Goal: Information Seeking & Learning: Check status

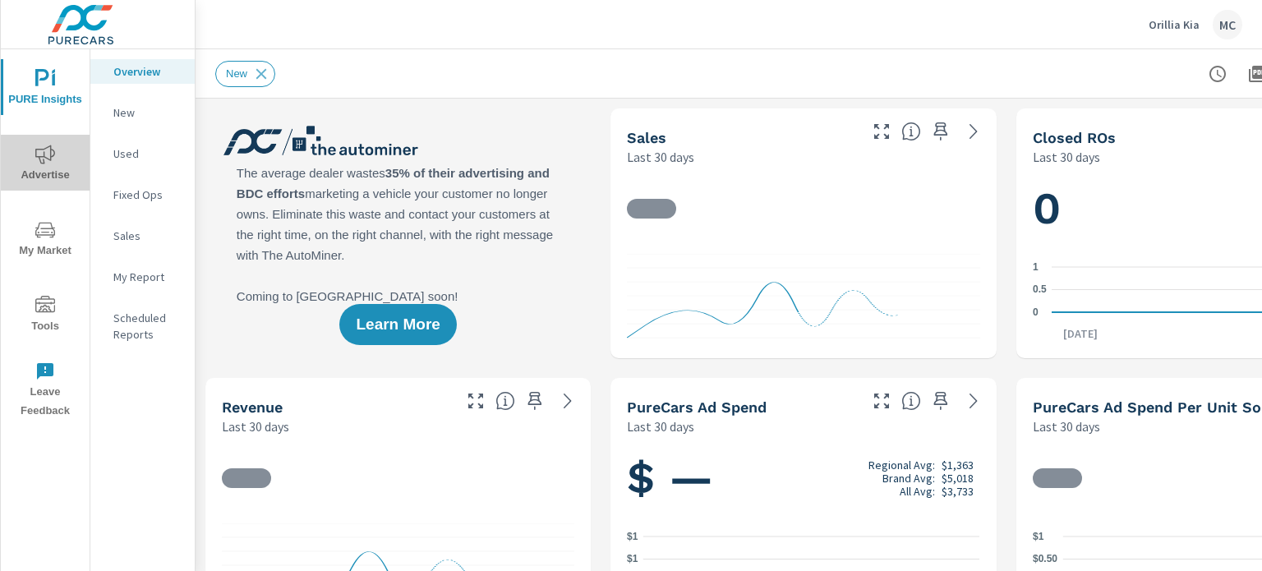
click at [53, 164] on span "Advertise" at bounding box center [45, 165] width 79 height 40
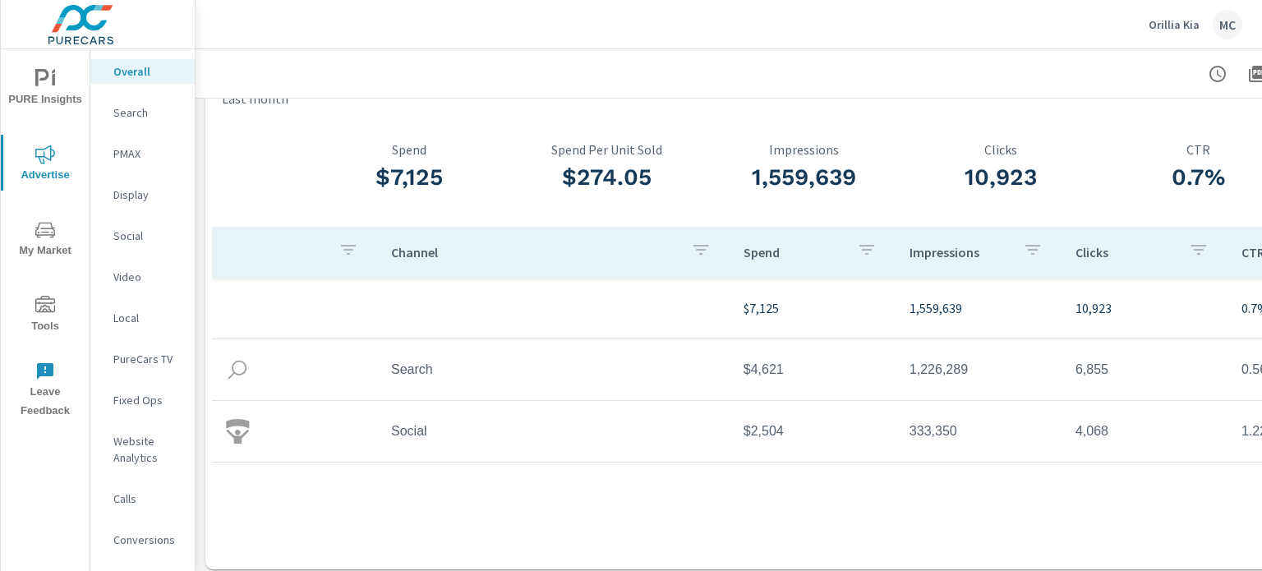
scroll to position [71, 0]
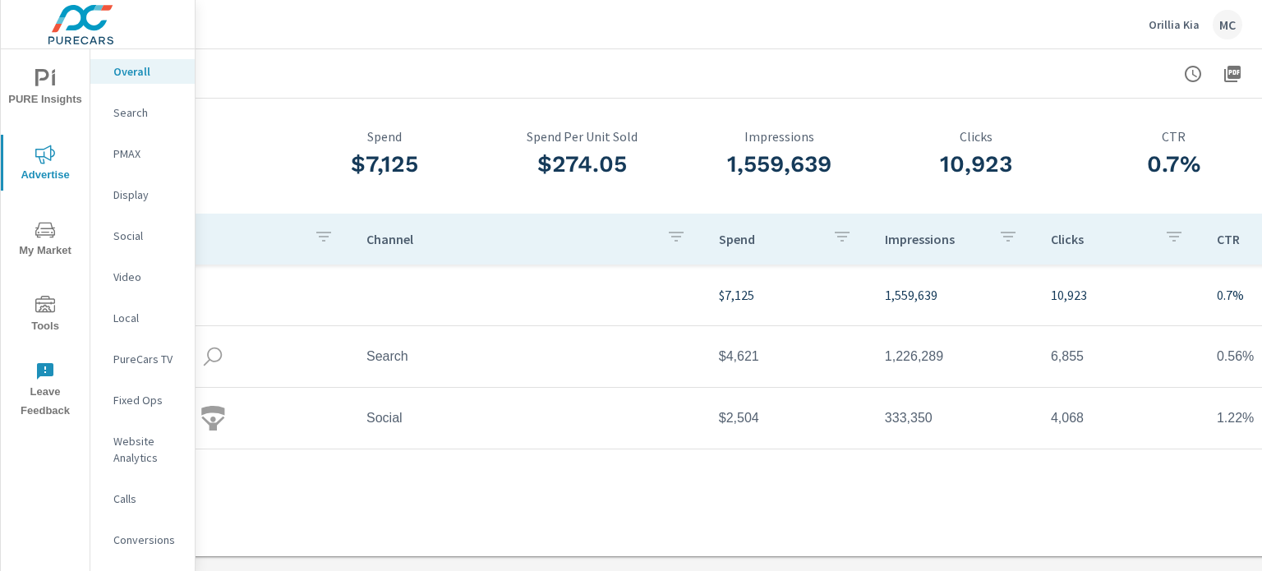
click at [126, 230] on p "Social" at bounding box center [147, 236] width 68 height 16
